Goal: Task Accomplishment & Management: Use online tool/utility

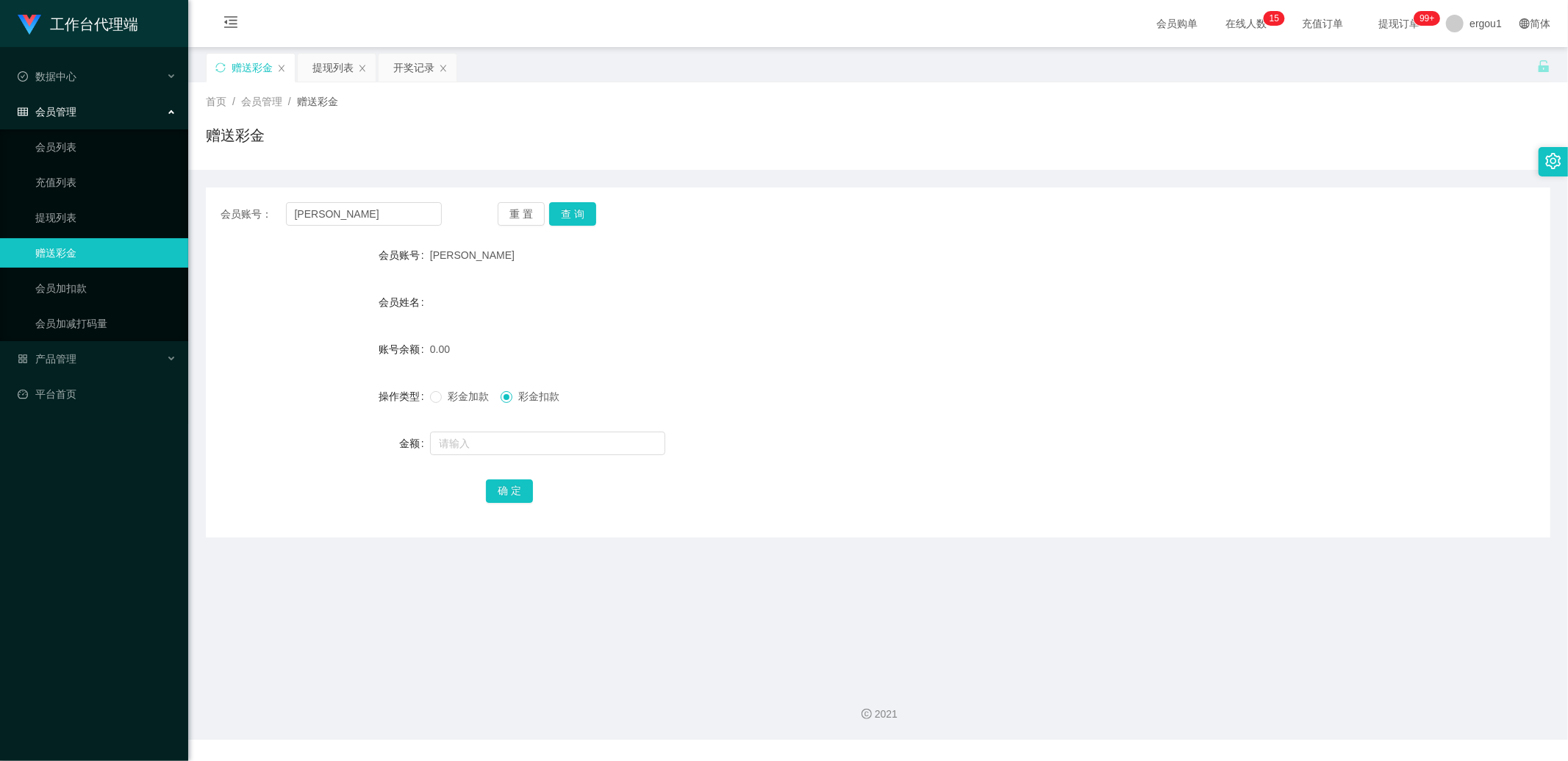
click at [336, 206] on input "[PERSON_NAME]" at bounding box center [364, 214] width 156 height 23
drag, startPoint x: 0, startPoint y: 0, endPoint x: 336, endPoint y: 206, distance: 394.1
click at [336, 206] on input "[PERSON_NAME]" at bounding box center [364, 214] width 156 height 23
type input "zhadan001"
click at [565, 210] on button "查 询" at bounding box center [572, 214] width 47 height 23
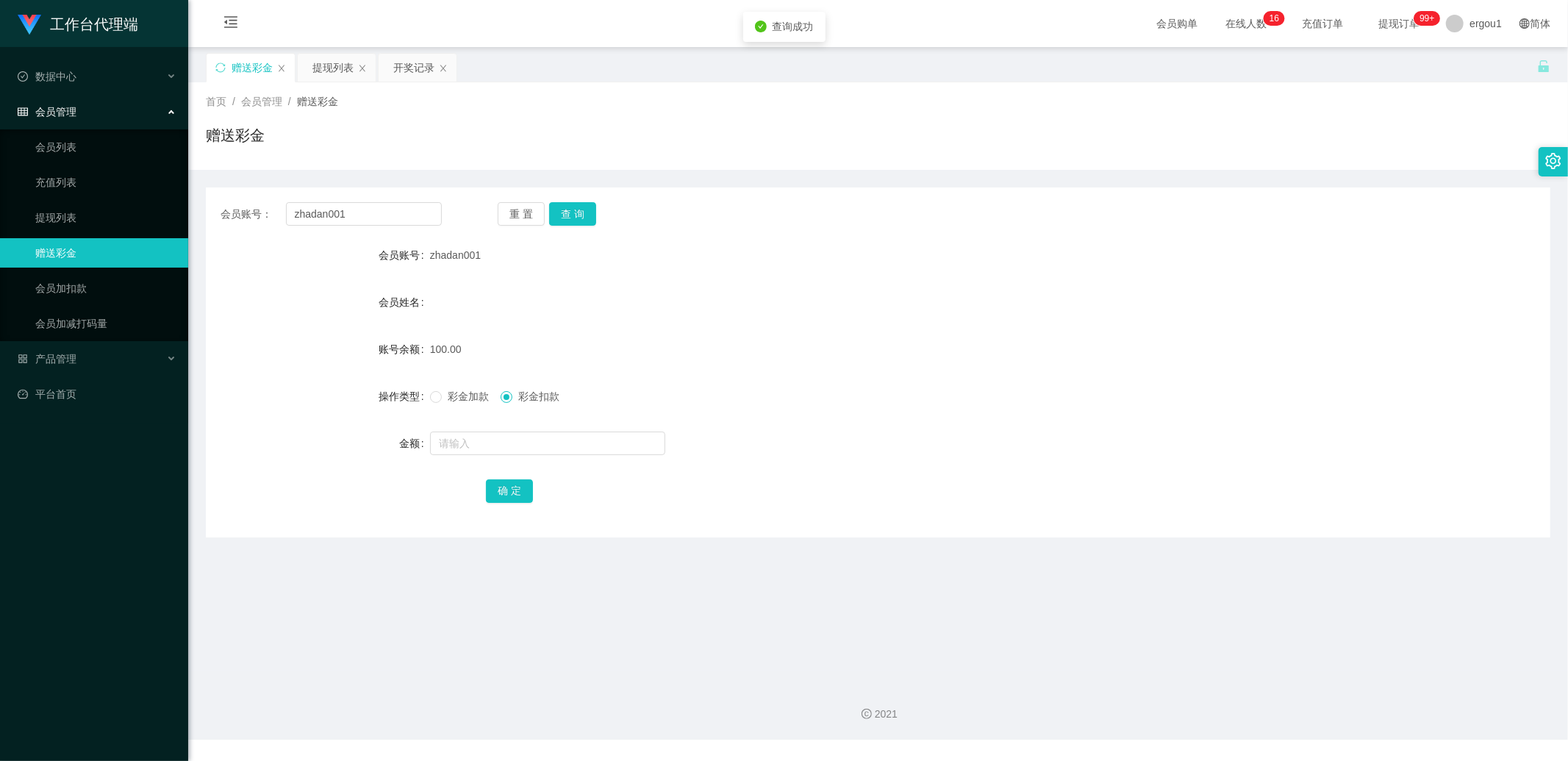
click at [448, 391] on span "彩金加款" at bounding box center [468, 397] width 53 height 12
click at [450, 445] on input "text" at bounding box center [547, 444] width 235 height 23
click at [508, 488] on button "确 定" at bounding box center [510, 491] width 47 height 23
click at [505, 494] on button "确 定" at bounding box center [510, 491] width 47 height 23
drag, startPoint x: 496, startPoint y: 441, endPoint x: 469, endPoint y: 441, distance: 27.0
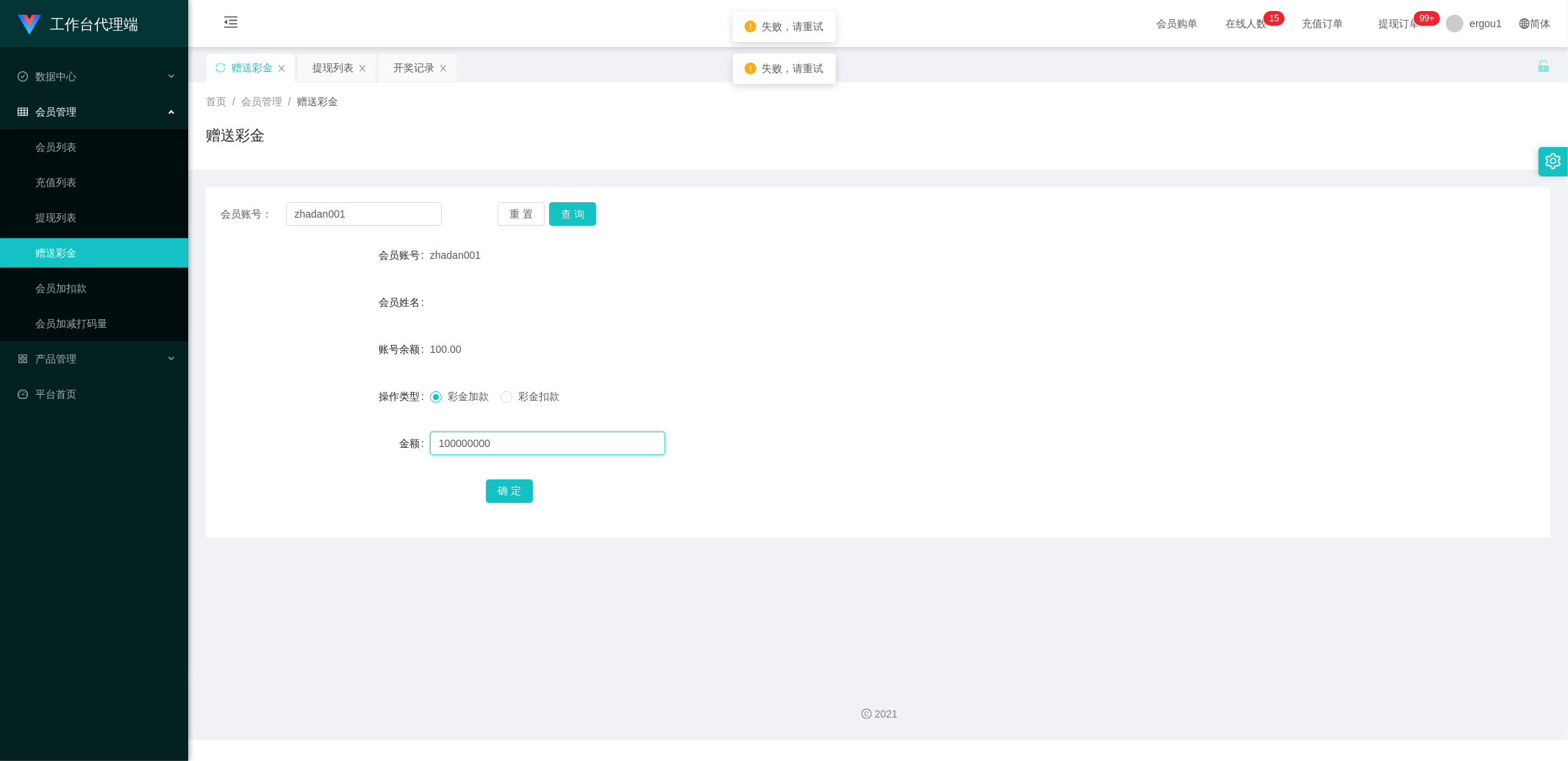
click at [469, 441] on input "100000000" at bounding box center [547, 444] width 235 height 23
type input "100000"
click at [498, 486] on button "确 定" at bounding box center [510, 491] width 47 height 23
